Goal: Find specific page/section: Find specific page/section

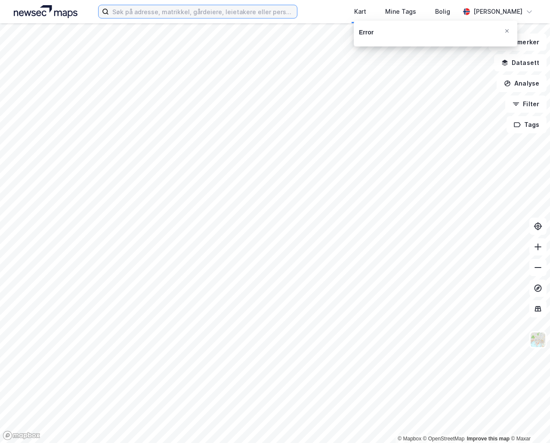
click at [132, 10] on input at bounding box center [203, 11] width 188 height 13
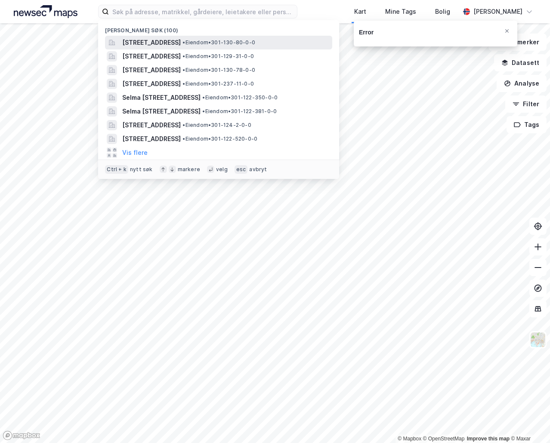
click at [154, 43] on span "[STREET_ADDRESS]" at bounding box center [151, 42] width 59 height 10
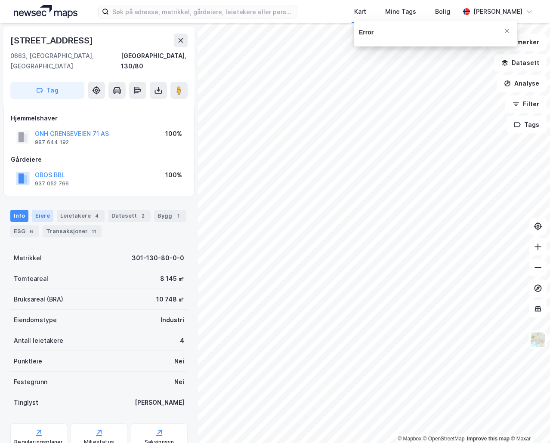
scroll to position [25, 0]
